Goal: Information Seeking & Learning: Learn about a topic

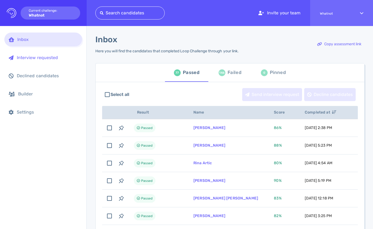
click at [45, 59] on div "Interview requested" at bounding box center [47, 57] width 61 height 5
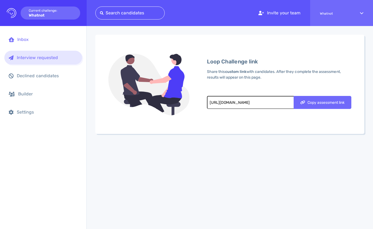
click at [28, 42] on div "Inbox" at bounding box center [43, 39] width 78 height 14
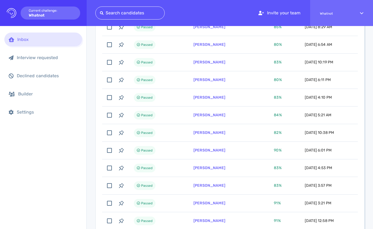
scroll to position [311, 0]
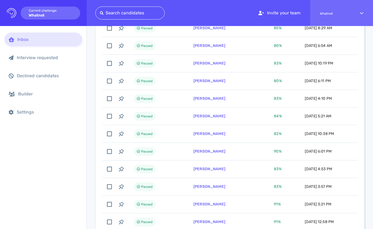
click at [126, 9] on div at bounding box center [130, 13] width 60 height 8
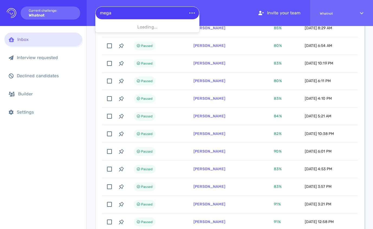
type input "megan"
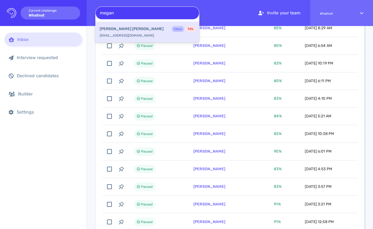
click at [124, 26] on b "Megan Schmuecker" at bounding box center [132, 29] width 64 height 6
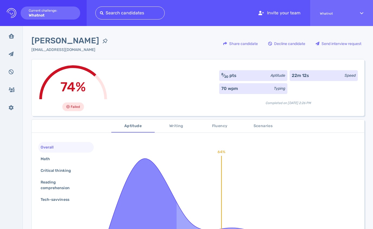
click at [169, 125] on span "Writing" at bounding box center [176, 126] width 37 height 7
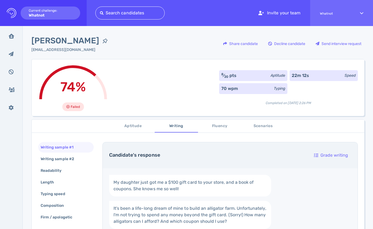
click at [215, 125] on span "Fluency" at bounding box center [219, 126] width 37 height 7
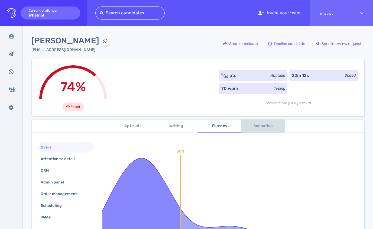
click at [254, 125] on span "Scenarios" at bounding box center [262, 126] width 37 height 7
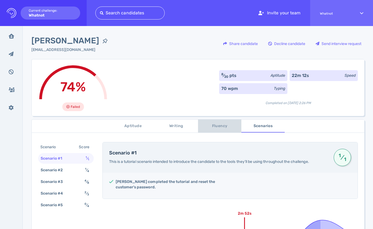
click at [220, 124] on span "Fluency" at bounding box center [219, 126] width 37 height 7
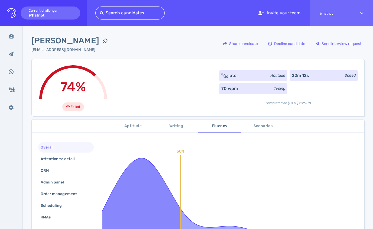
click at [184, 127] on span "Writing" at bounding box center [176, 126] width 37 height 7
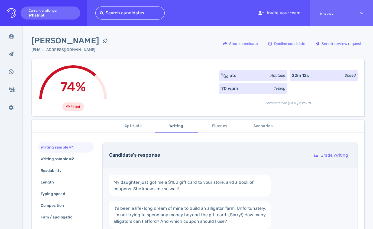
click at [152, 127] on button "Aptitude" at bounding box center [132, 125] width 43 height 13
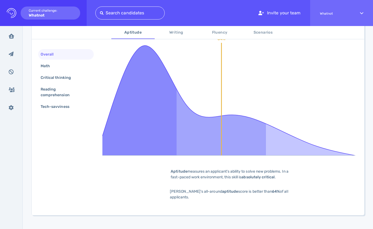
scroll to position [121, 0]
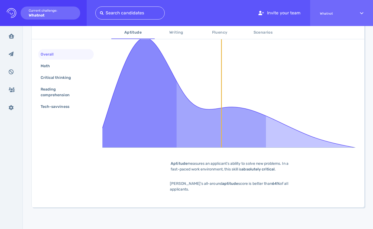
click at [210, 167] on div "Aptitude measures an applicant's ability to solve new problems. In a fast-paced…" at bounding box center [229, 165] width 135 height 11
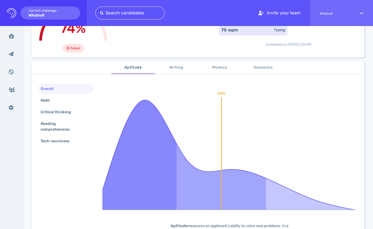
scroll to position [49, 0]
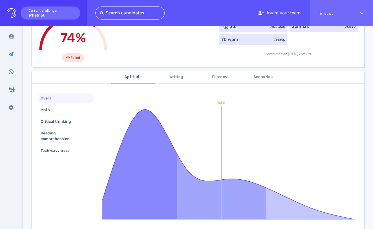
click at [180, 78] on span "Writing" at bounding box center [176, 77] width 37 height 7
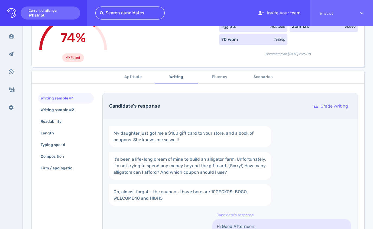
click at [217, 79] on span "Fluency" at bounding box center [219, 77] width 37 height 7
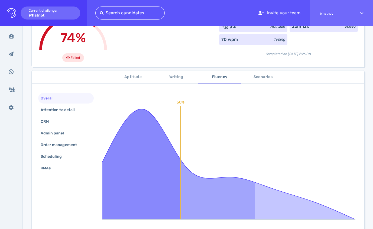
click at [259, 76] on span "Scenarios" at bounding box center [262, 77] width 37 height 7
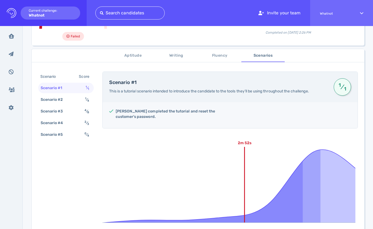
scroll to position [71, 0]
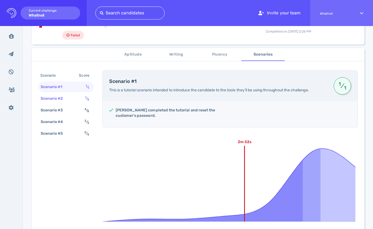
click at [66, 98] on div "Scenario #2" at bounding box center [55, 98] width 30 height 8
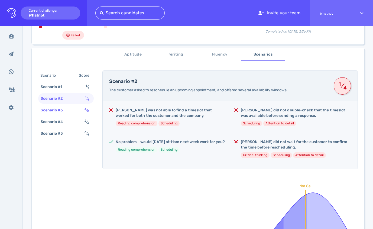
click at [63, 108] on div "Scenario #3" at bounding box center [55, 110] width 30 height 8
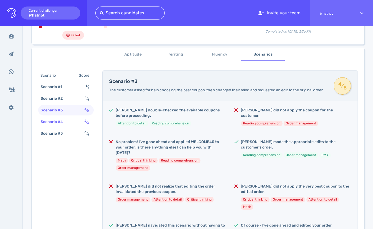
click at [64, 123] on div "Scenario #4" at bounding box center [55, 122] width 30 height 8
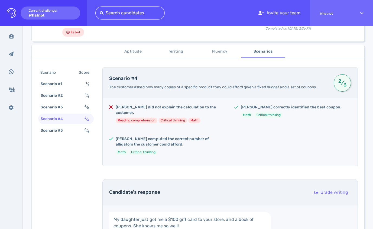
scroll to position [75, 0]
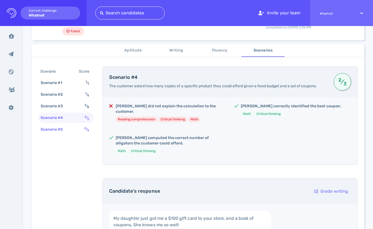
click at [66, 126] on div "Scenario #5" at bounding box center [55, 129] width 30 height 8
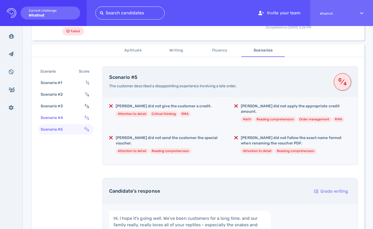
click at [67, 116] on div "Scenario #4" at bounding box center [55, 118] width 30 height 8
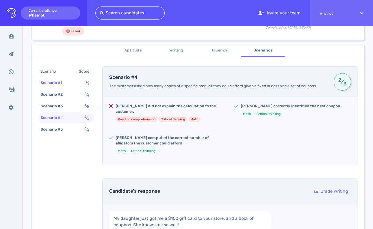
click at [67, 83] on div "Scenario #1" at bounding box center [54, 83] width 29 height 8
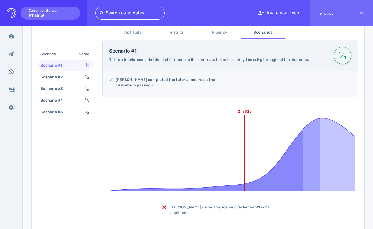
scroll to position [106, 0]
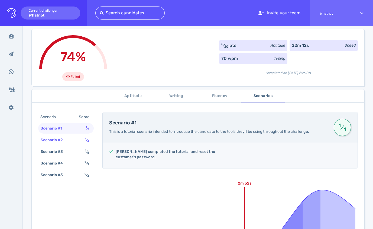
click at [61, 137] on div "Scenario #2" at bounding box center [55, 140] width 30 height 8
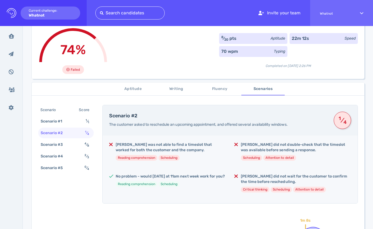
scroll to position [38, 0]
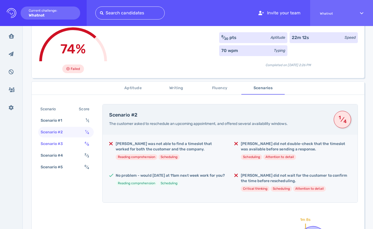
click at [63, 146] on div "Scenario #3" at bounding box center [55, 144] width 30 height 8
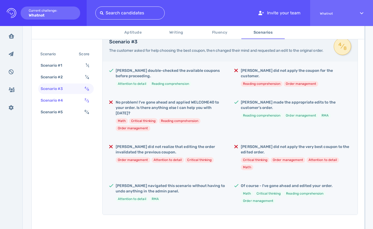
click at [70, 101] on div "Scenario #4 2 ⁄ 3" at bounding box center [65, 100] width 55 height 11
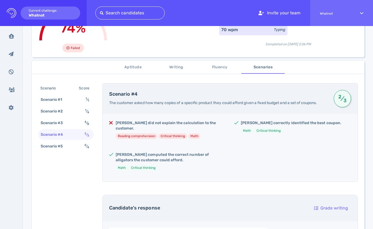
scroll to position [57, 0]
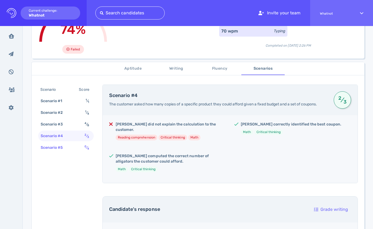
click at [63, 143] on div "Scenario #5" at bounding box center [55, 147] width 30 height 8
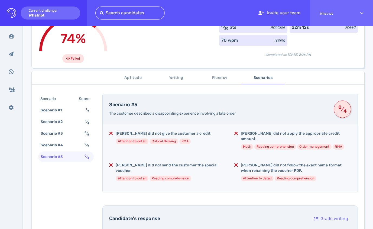
scroll to position [23, 0]
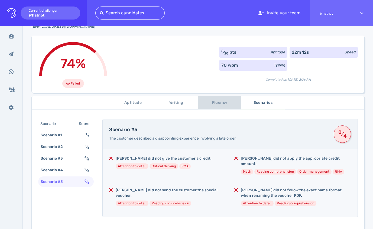
click at [222, 102] on span "Fluency" at bounding box center [219, 102] width 37 height 7
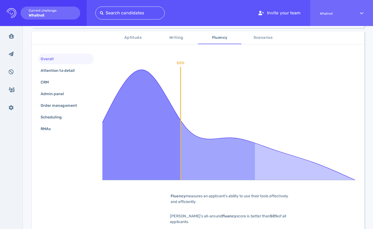
scroll to position [87, 0]
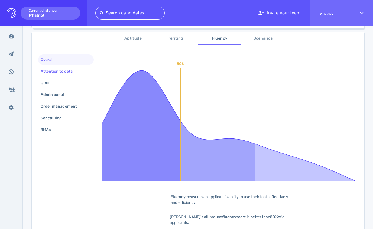
click at [65, 71] on div "Attention to detail" at bounding box center [61, 71] width 42 height 8
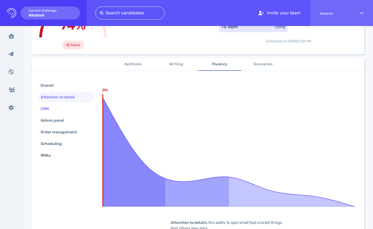
scroll to position [62, 0]
click at [59, 110] on div "CRM" at bounding box center [65, 108] width 55 height 11
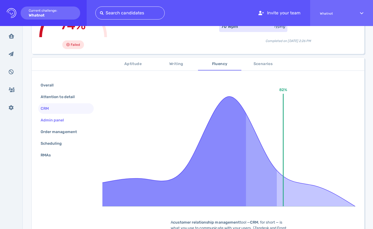
click at [60, 120] on div "Admin panel" at bounding box center [55, 120] width 31 height 8
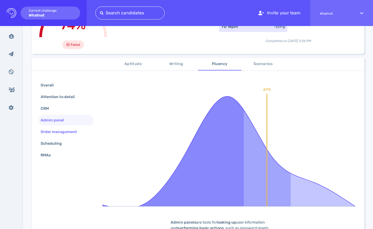
click at [61, 130] on div "Order management" at bounding box center [62, 132] width 44 height 8
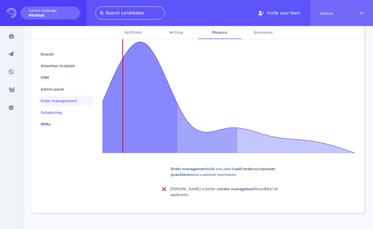
click at [59, 111] on div "Scheduling" at bounding box center [54, 113] width 29 height 8
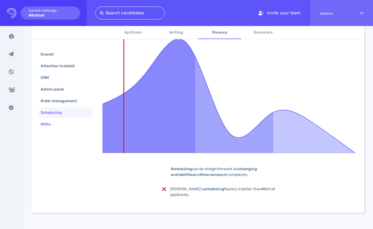
click at [55, 121] on div "RMAs" at bounding box center [49, 124] width 18 height 8
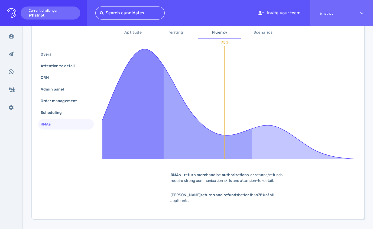
scroll to position [74, 0]
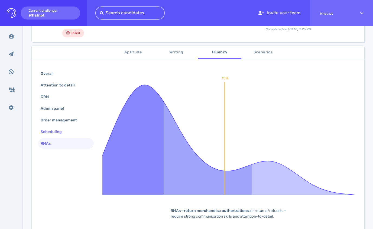
click at [59, 130] on div "Scheduling" at bounding box center [54, 132] width 29 height 8
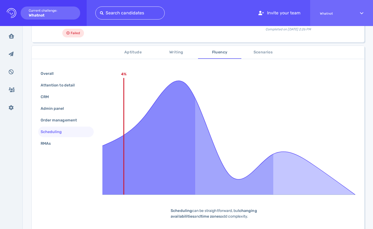
click at [134, 52] on span "Aptitude" at bounding box center [132, 52] width 37 height 7
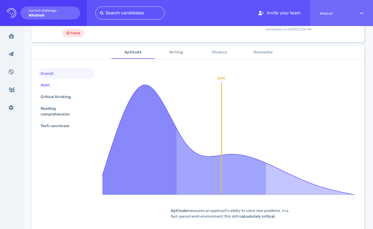
click at [51, 84] on div "Math" at bounding box center [48, 85] width 17 height 8
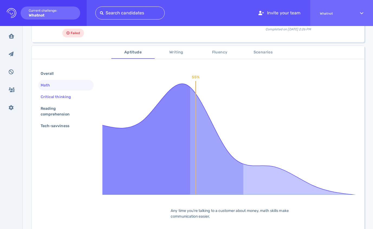
click at [52, 93] on div "Critical thinking" at bounding box center [59, 97] width 38 height 8
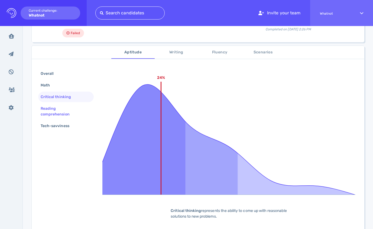
click at [51, 109] on div "Reading comprehension" at bounding box center [64, 111] width 48 height 14
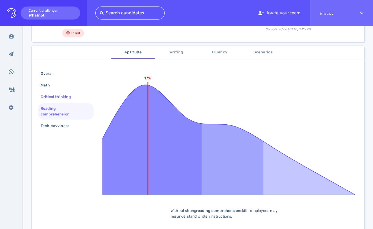
click at [53, 94] on div "Critical thinking" at bounding box center [59, 97] width 38 height 8
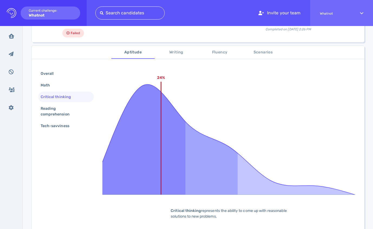
click at [259, 52] on span "Scenarios" at bounding box center [262, 52] width 37 height 7
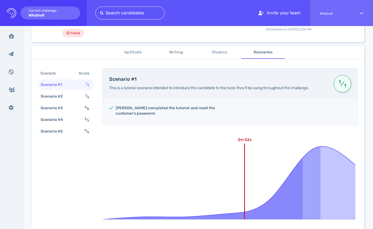
click at [174, 52] on span "Writing" at bounding box center [176, 52] width 37 height 7
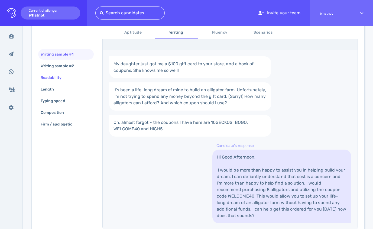
scroll to position [118, 0]
click at [63, 65] on div "Writing sample #2" at bounding box center [60, 66] width 41 height 8
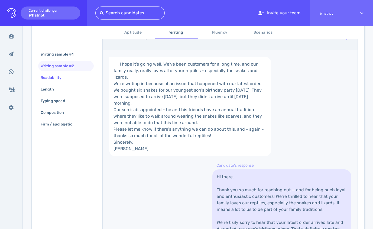
click at [60, 78] on div "Readability" at bounding box center [54, 78] width 29 height 8
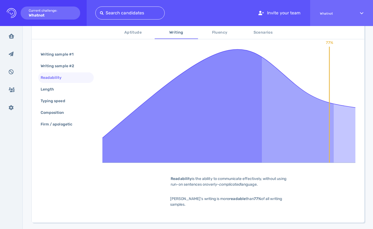
scroll to position [65, 0]
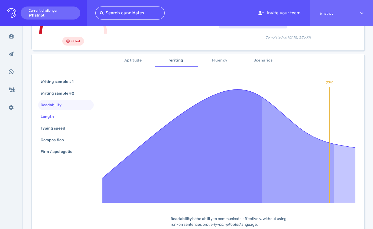
click at [48, 115] on div "Length" at bounding box center [50, 117] width 21 height 8
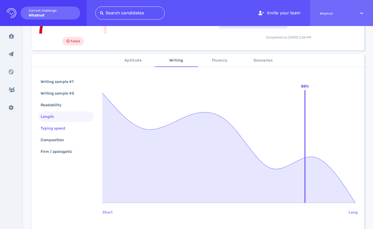
click at [52, 126] on div "Typing speed" at bounding box center [56, 128] width 32 height 8
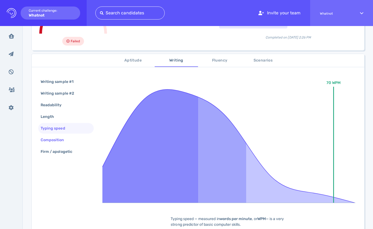
click at [50, 143] on div "Composition" at bounding box center [55, 140] width 31 height 8
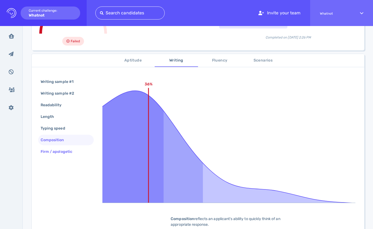
click at [55, 154] on div "Firm / apologetic" at bounding box center [59, 151] width 39 height 8
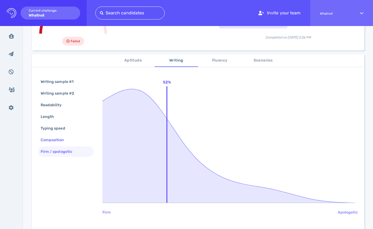
click at [60, 139] on div "Composition" at bounding box center [55, 140] width 31 height 8
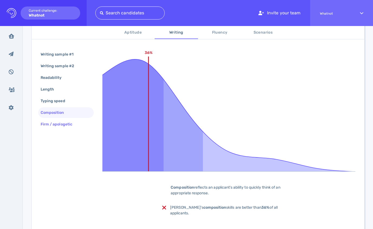
scroll to position [109, 0]
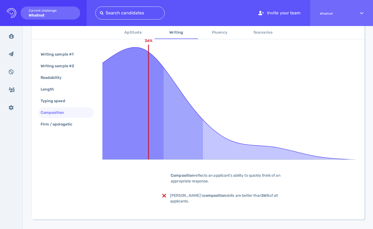
click at [127, 15] on div at bounding box center [130, 13] width 60 height 8
click at [127, 15] on div at bounding box center [147, 13] width 95 height 8
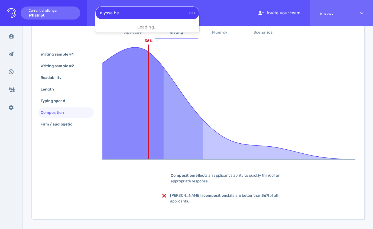
type input "alyssa hei"
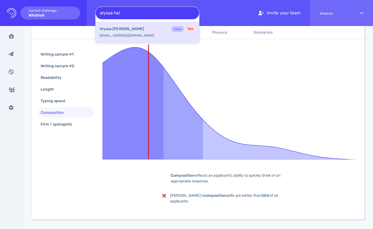
click at [123, 28] on b "Alyssa Heisler" at bounding box center [122, 29] width 44 height 6
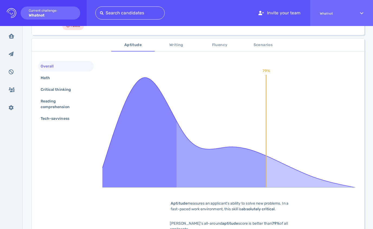
scroll to position [78, 0]
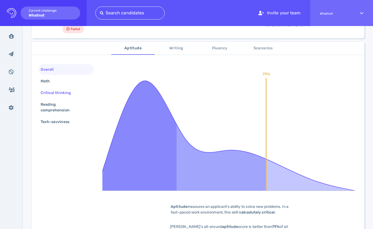
click at [49, 90] on div "Critical thinking" at bounding box center [59, 93] width 38 height 8
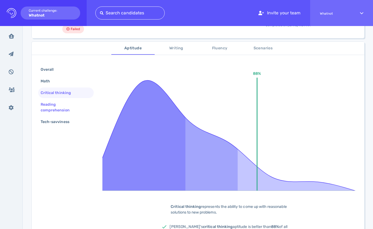
click at [52, 109] on div "Reading comprehension" at bounding box center [64, 107] width 48 height 14
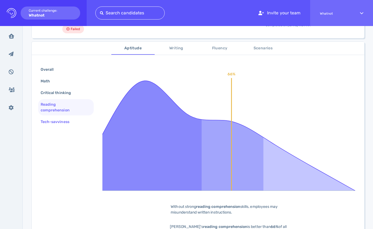
click at [64, 122] on div "Tech-savviness" at bounding box center [58, 122] width 36 height 8
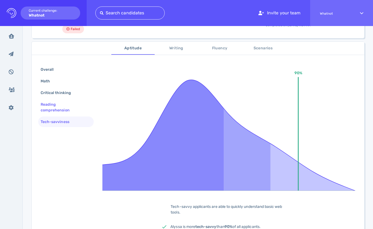
click at [57, 111] on div "Reading comprehension" at bounding box center [64, 107] width 48 height 14
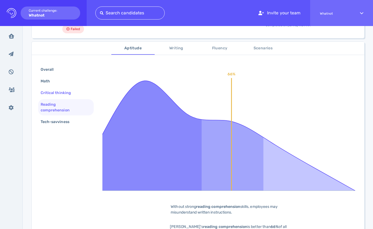
click at [55, 94] on div "Critical thinking" at bounding box center [59, 93] width 38 height 8
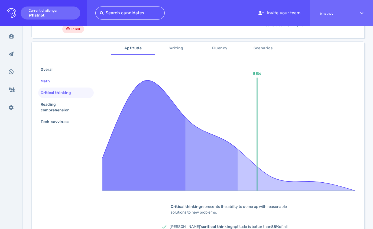
click at [54, 83] on div "Math" at bounding box center [48, 81] width 17 height 8
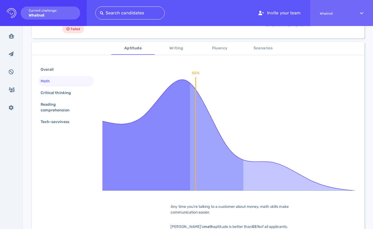
click at [176, 49] on span "Writing" at bounding box center [176, 48] width 37 height 7
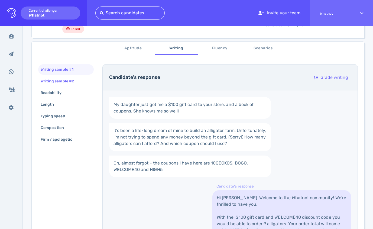
click at [59, 84] on div "Writing sample #2" at bounding box center [60, 81] width 41 height 8
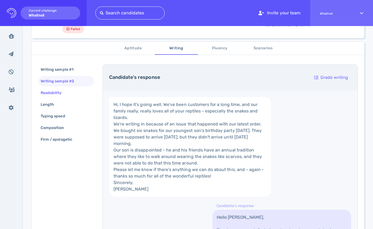
click at [57, 91] on div "Readability" at bounding box center [54, 93] width 29 height 8
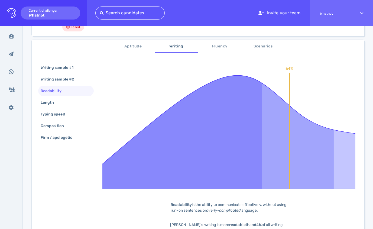
scroll to position [85, 0]
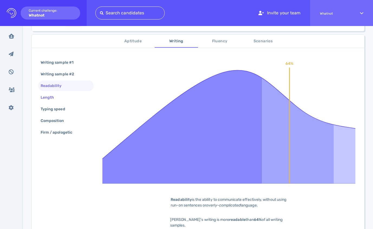
click at [57, 97] on div "Length" at bounding box center [50, 97] width 21 height 8
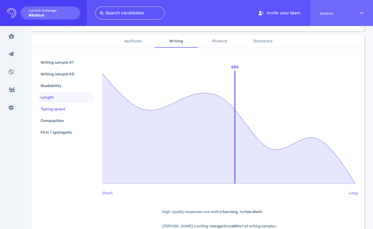
click at [57, 106] on div "Typing speed" at bounding box center [56, 109] width 32 height 8
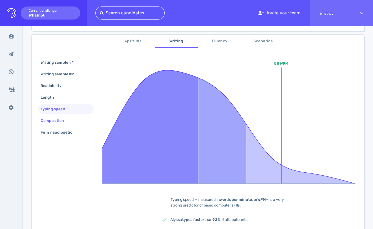
click at [55, 118] on div "Composition" at bounding box center [55, 121] width 31 height 8
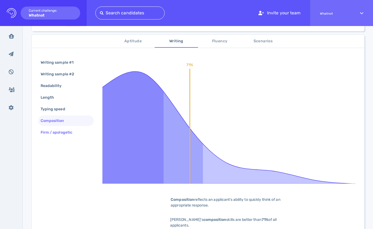
click at [56, 132] on div "Firm / apologetic" at bounding box center [59, 132] width 39 height 8
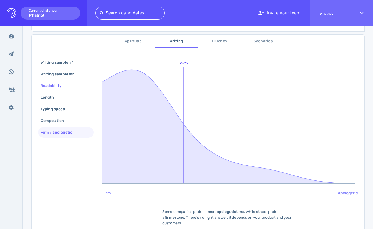
click at [54, 89] on div "Readability" at bounding box center [54, 86] width 29 height 8
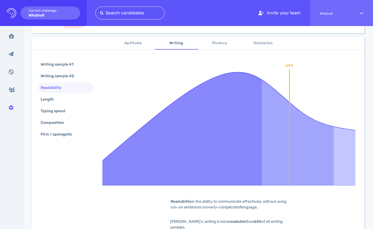
scroll to position [83, 0]
click at [253, 45] on span "Scenarios" at bounding box center [262, 43] width 37 height 7
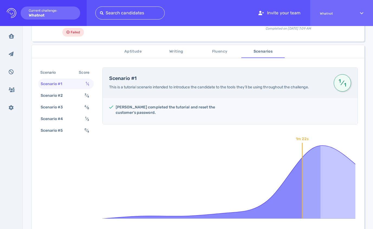
scroll to position [73, 0]
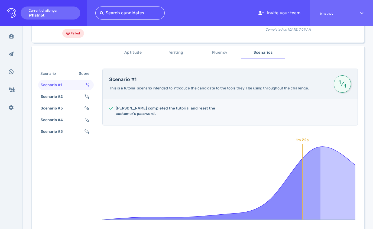
click at [217, 52] on span "Fluency" at bounding box center [219, 52] width 37 height 7
click at [216, 52] on span "Fluency" at bounding box center [219, 52] width 37 height 7
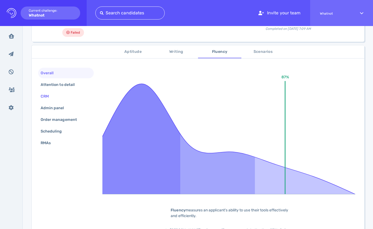
scroll to position [74, 0]
